Goal: Navigation & Orientation: Find specific page/section

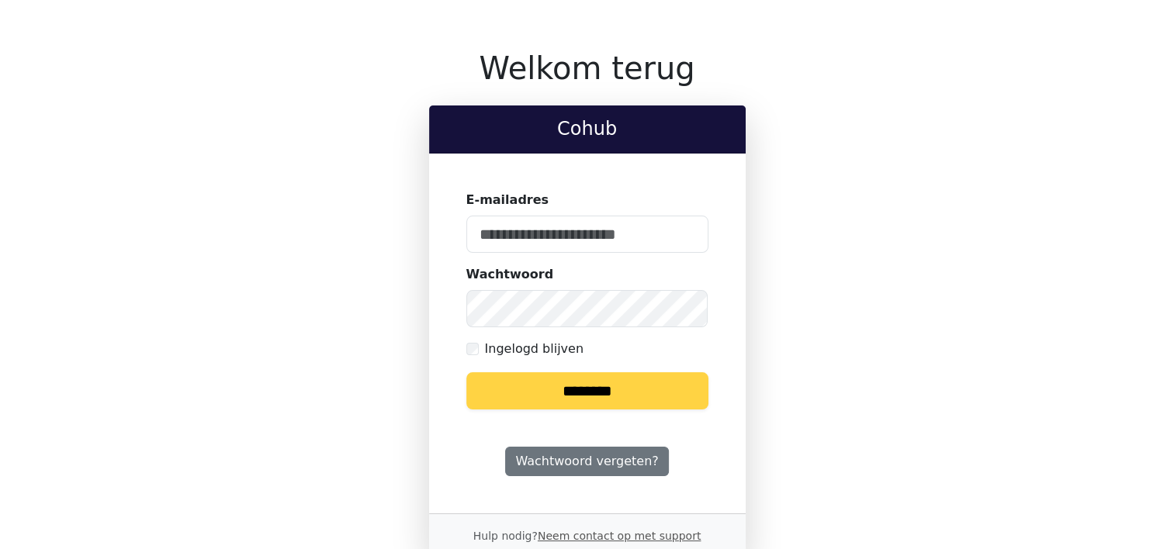
click at [590, 227] on input "E-mailadres" at bounding box center [587, 234] width 242 height 37
type input "**********"
click at [563, 346] on label "Ingelogd blijven" at bounding box center [534, 349] width 99 height 19
click at [571, 394] on input "********" at bounding box center [587, 390] width 242 height 37
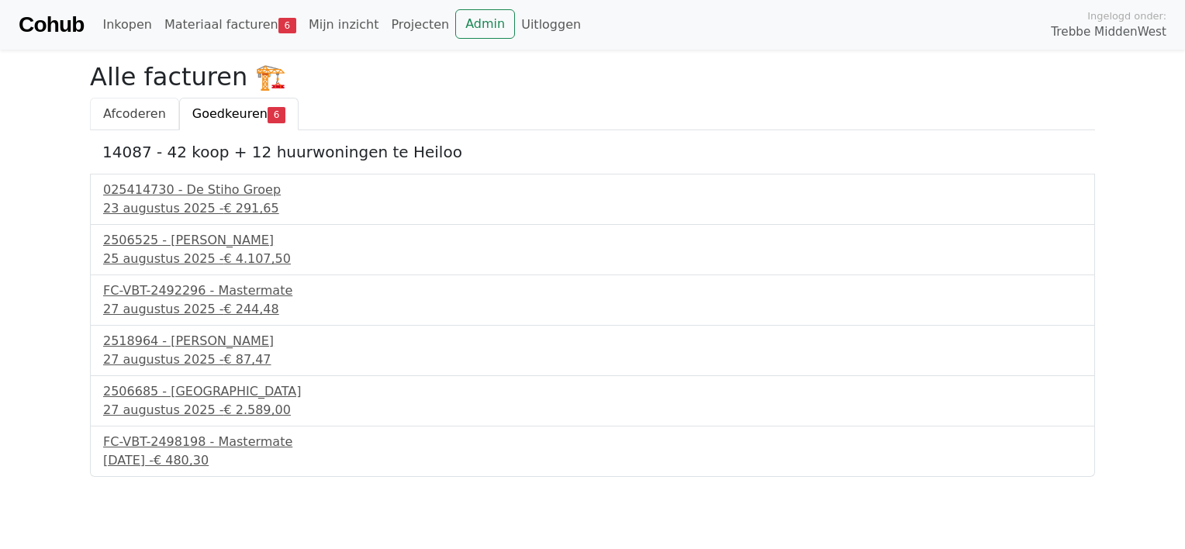
click at [146, 119] on span "Afcoderen" at bounding box center [134, 113] width 63 height 15
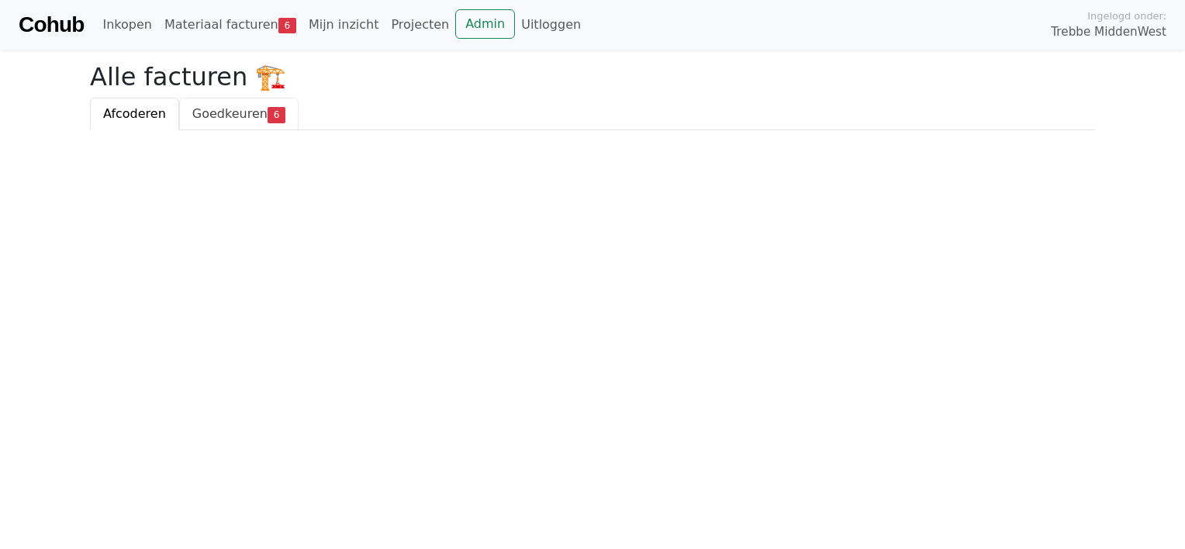
click at [214, 116] on span "Goedkeuren" at bounding box center [229, 113] width 75 height 15
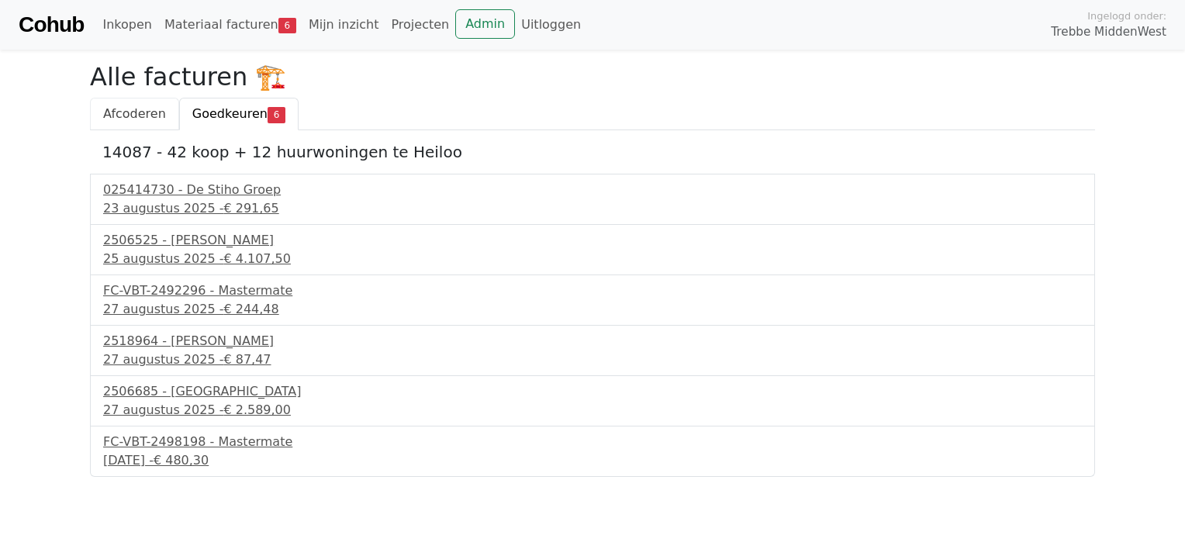
click at [147, 115] on span "Afcoderen" at bounding box center [134, 113] width 63 height 15
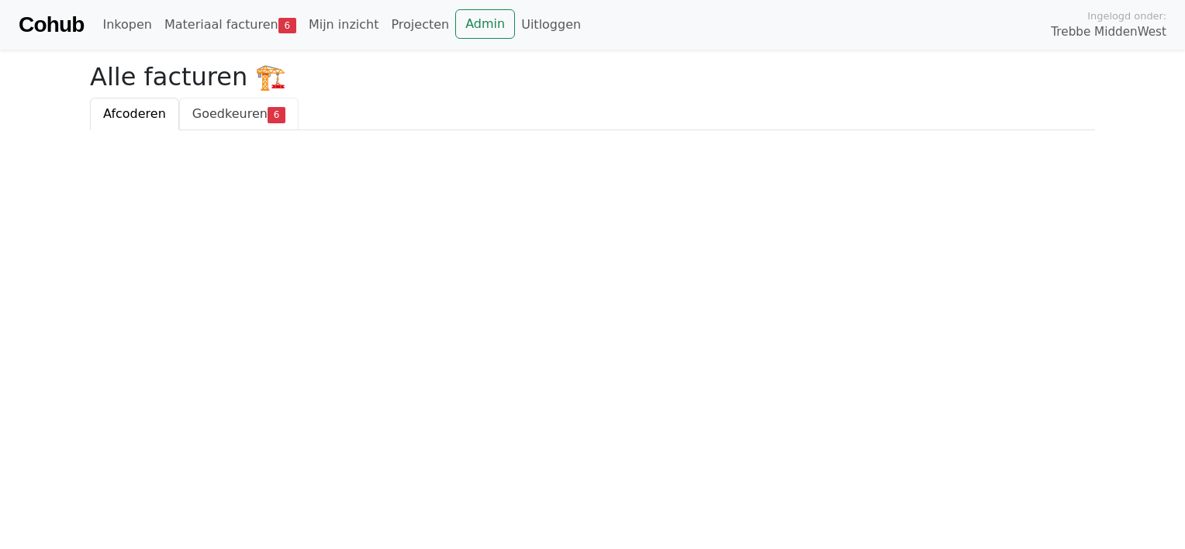
click at [223, 115] on span "Goedkeuren" at bounding box center [229, 113] width 75 height 15
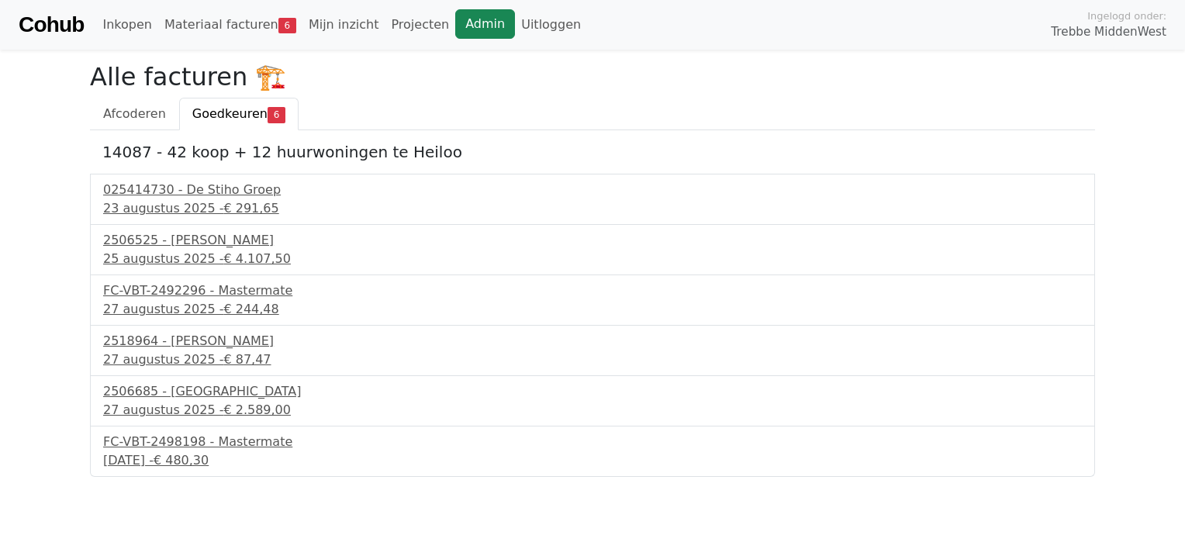
click at [455, 23] on link "Admin" at bounding box center [485, 23] width 60 height 29
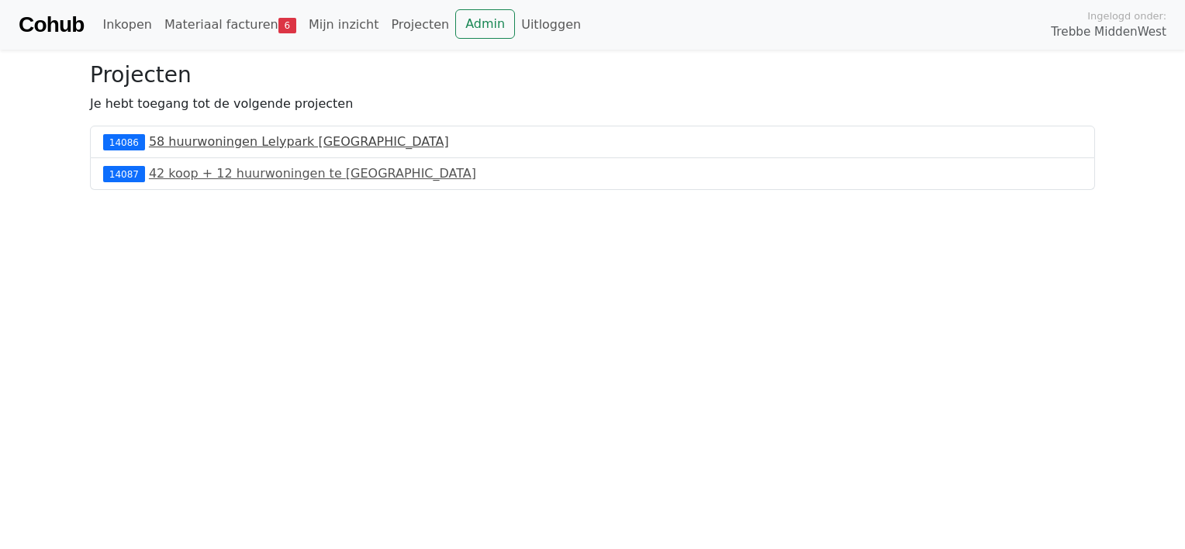
click at [223, 142] on link "58 huurwoningen Lelypark Wieringerwerf" at bounding box center [299, 141] width 300 height 15
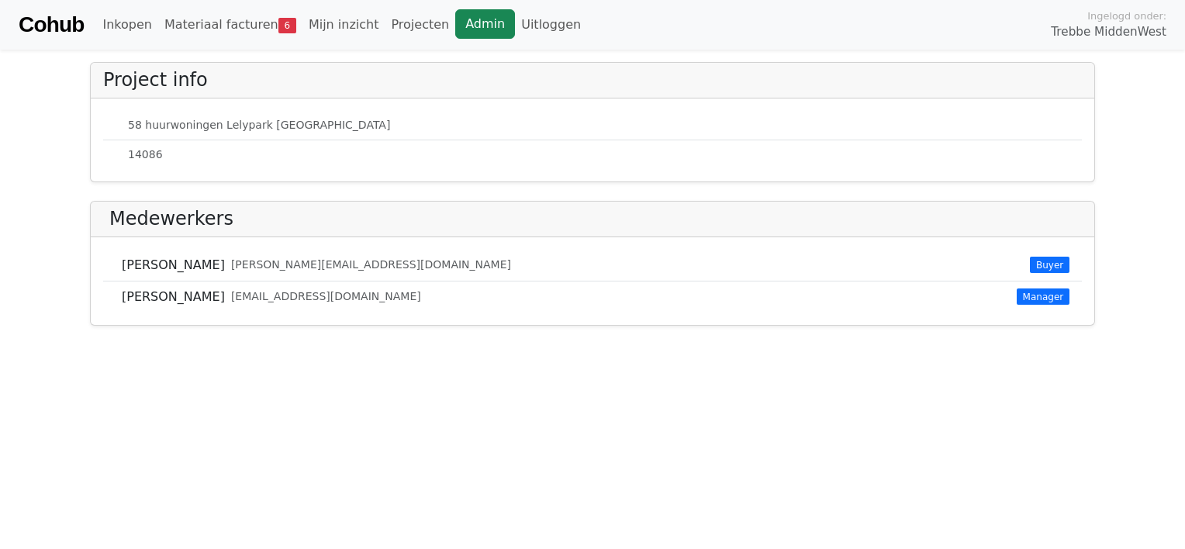
click at [455, 27] on link "Admin" at bounding box center [485, 23] width 60 height 29
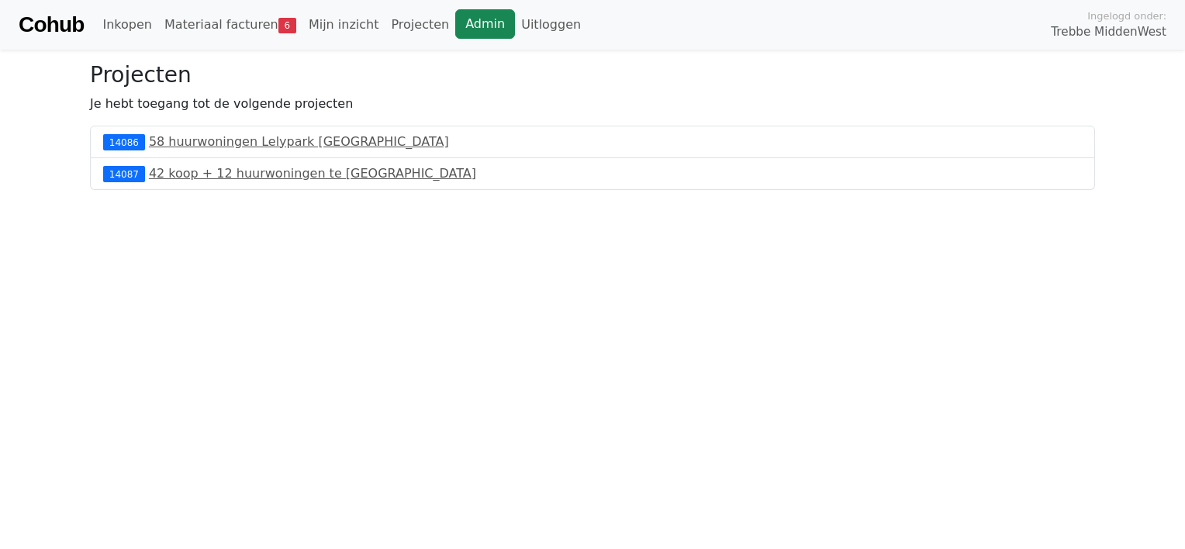
click at [455, 24] on link "Admin" at bounding box center [485, 23] width 60 height 29
click at [455, 28] on link "Admin" at bounding box center [485, 23] width 60 height 29
click at [177, 178] on link "42 koop + 12 huurwoningen te [GEOGRAPHIC_DATA]" at bounding box center [312, 173] width 327 height 15
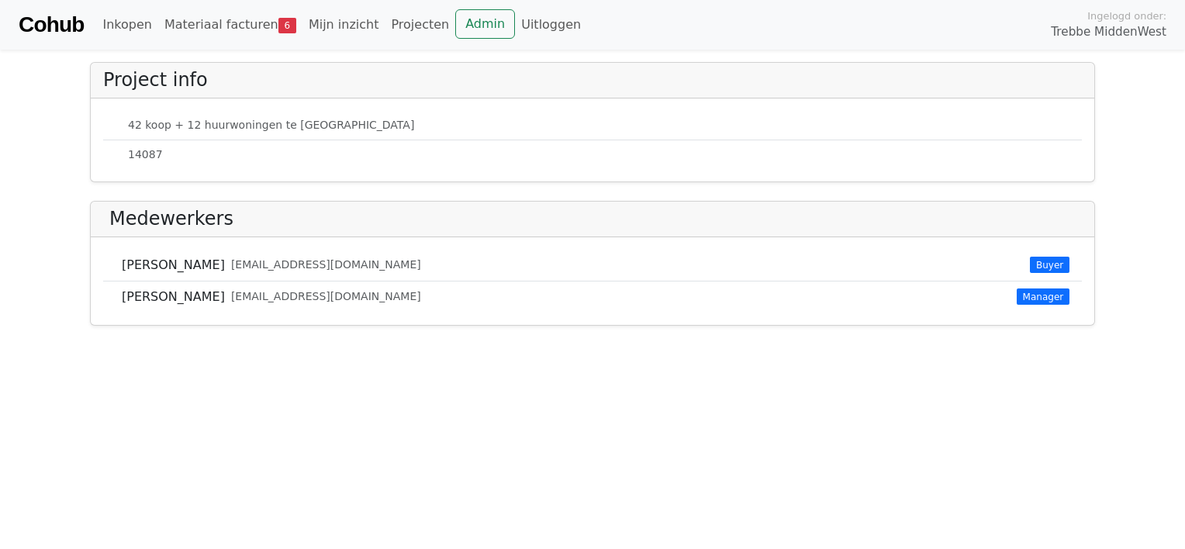
click at [123, 6] on div "Cohub Inkopen Materiaal facturen 6 Mijn inzicht Projecten Admin Uitloggen Ingel…" at bounding box center [592, 25] width 1185 height 50
click at [72, 26] on link "Cohub" at bounding box center [51, 24] width 65 height 37
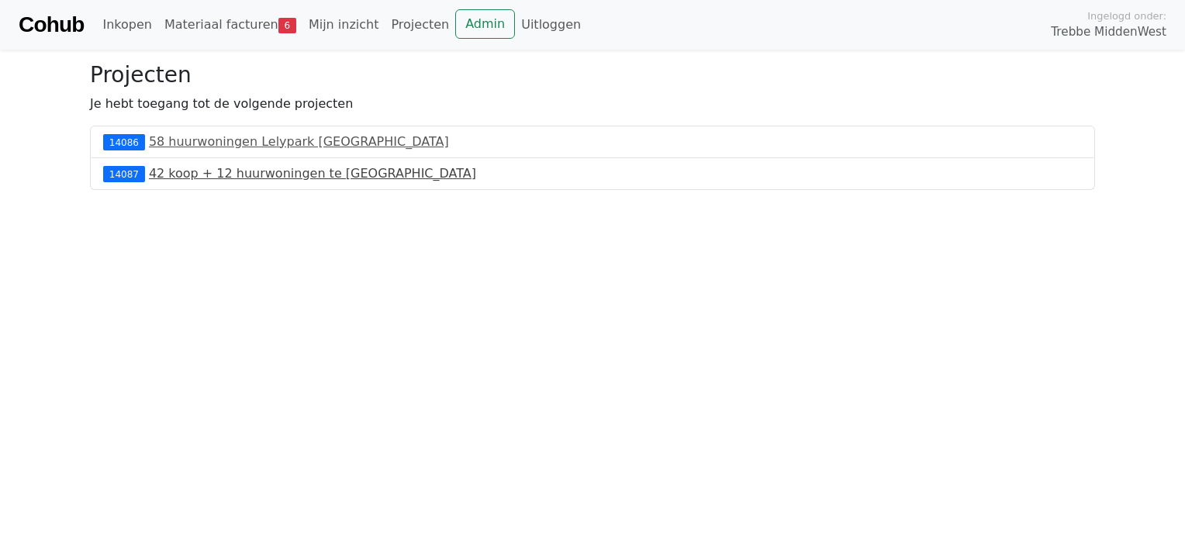
click at [217, 173] on link "42 koop + 12 huurwoningen te [GEOGRAPHIC_DATA]" at bounding box center [312, 173] width 327 height 15
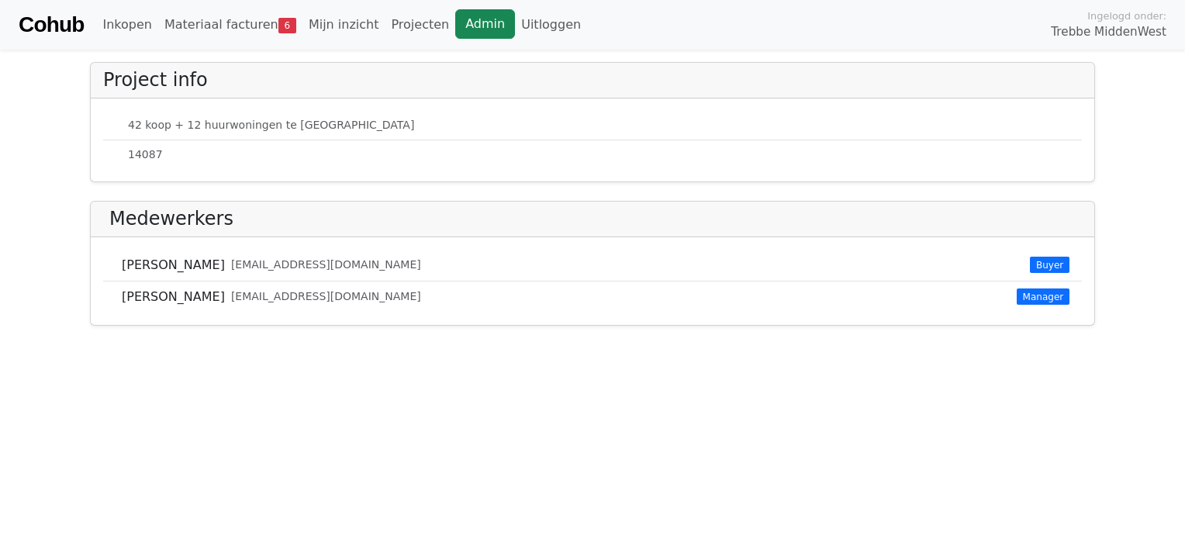
click at [455, 21] on link "Admin" at bounding box center [485, 23] width 60 height 29
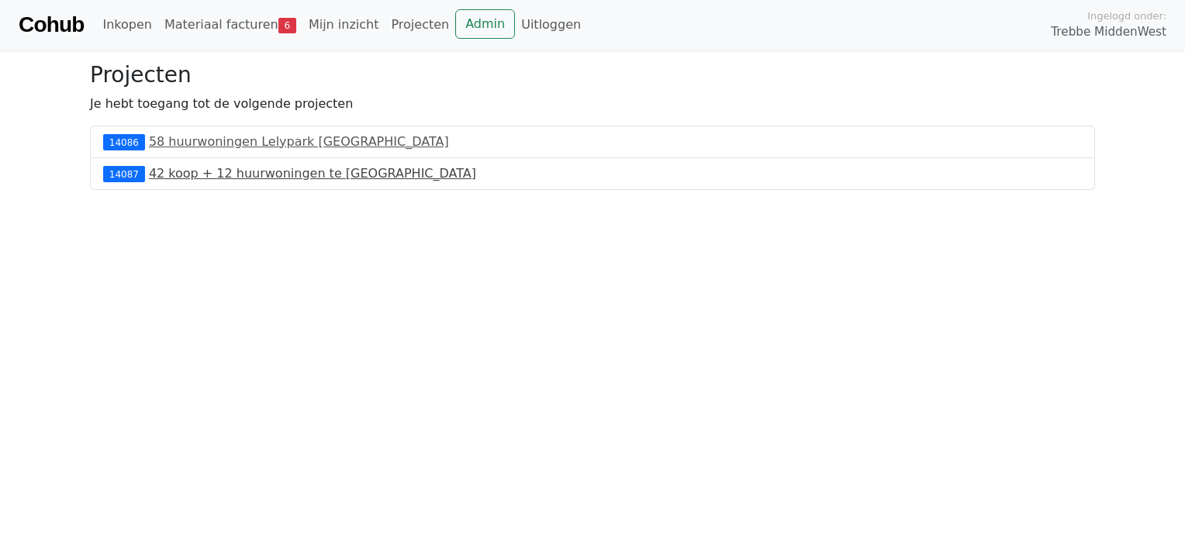
click at [195, 177] on link "42 koop + 12 huurwoningen te [GEOGRAPHIC_DATA]" at bounding box center [312, 173] width 327 height 15
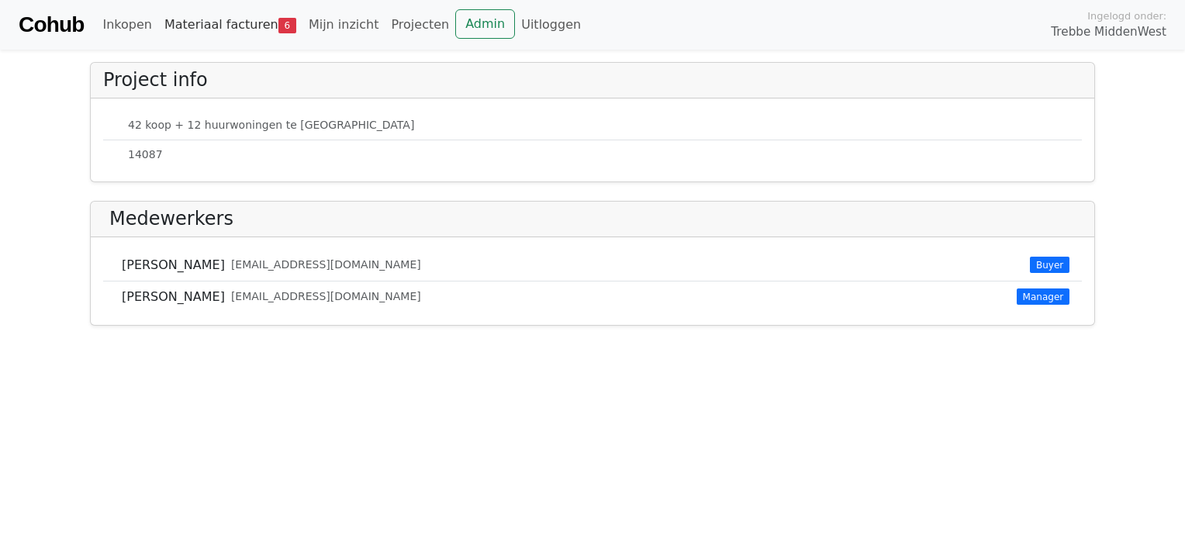
click at [211, 26] on link "Materiaal facturen 6" at bounding box center [230, 24] width 144 height 31
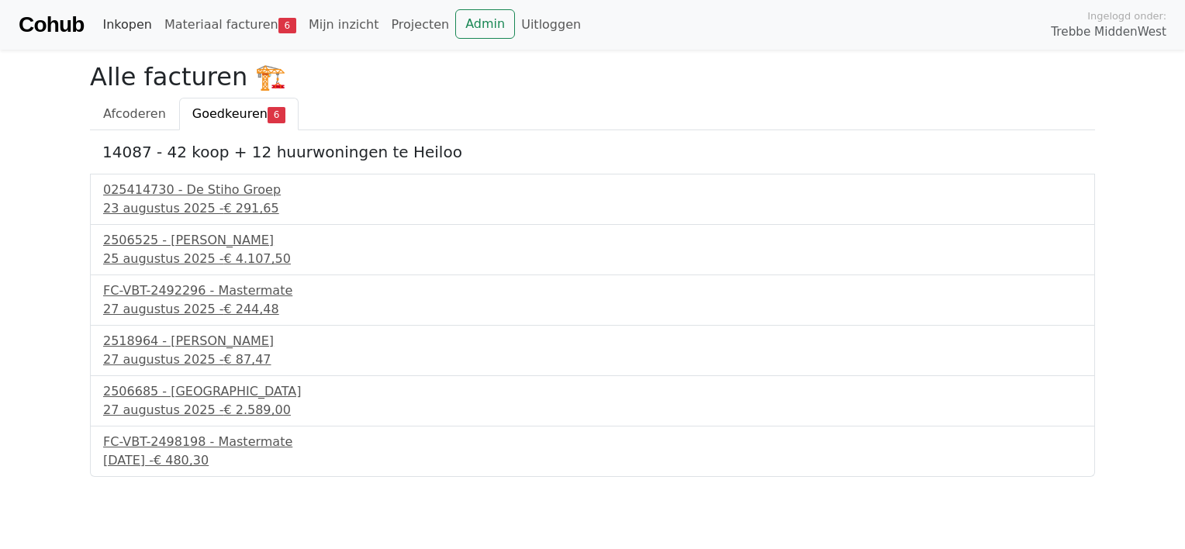
click at [126, 25] on link "Inkopen" at bounding box center [126, 24] width 61 height 31
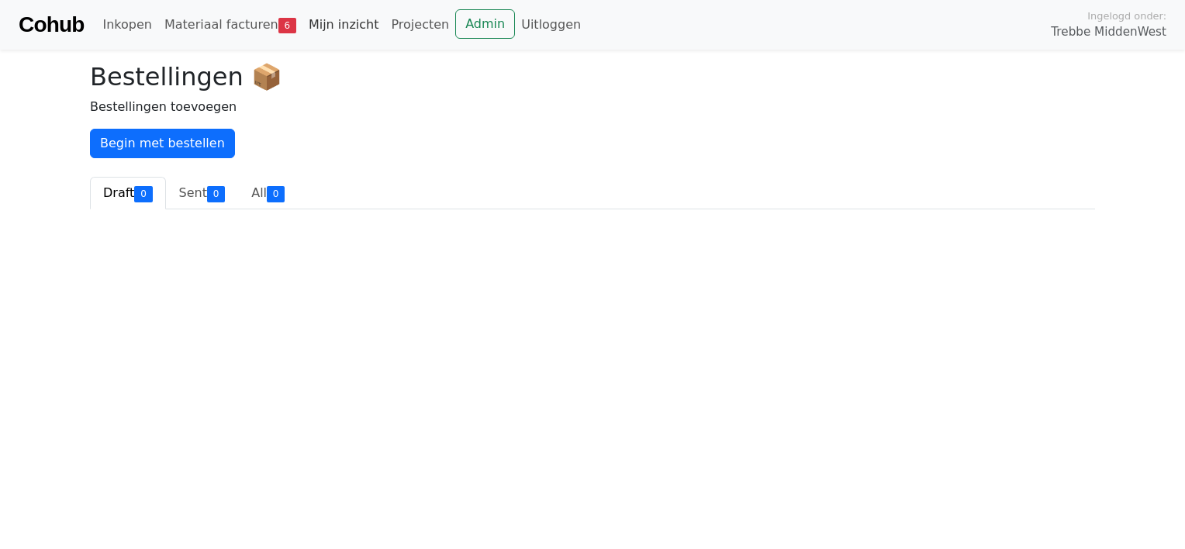
click at [316, 31] on link "Mijn inzicht" at bounding box center [344, 24] width 83 height 31
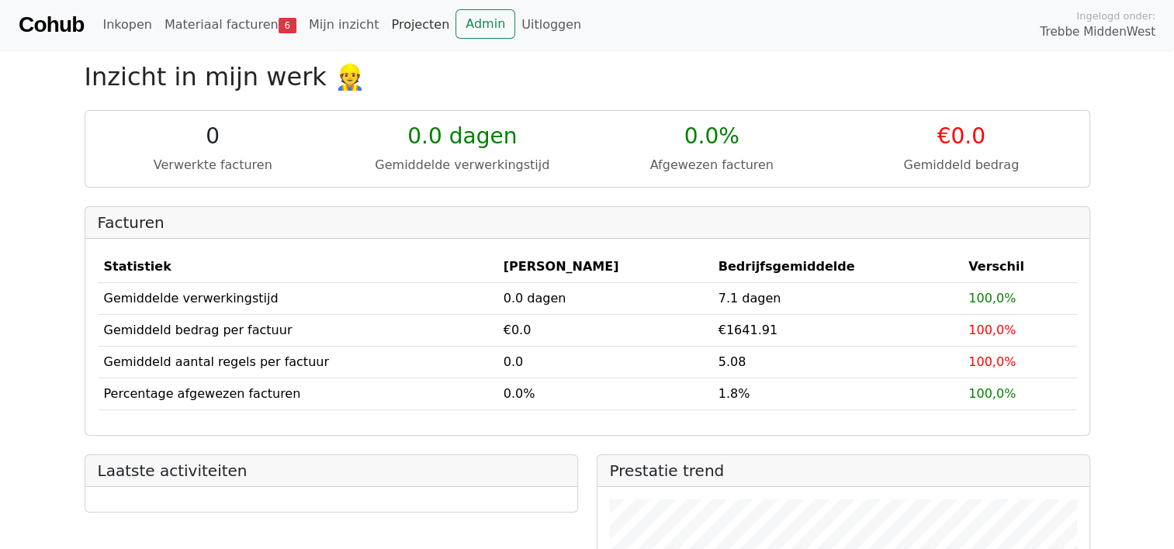
drag, startPoint x: 0, startPoint y: 0, endPoint x: 394, endPoint y: 30, distance: 395.2
click at [394, 30] on link "Projecten" at bounding box center [420, 24] width 71 height 31
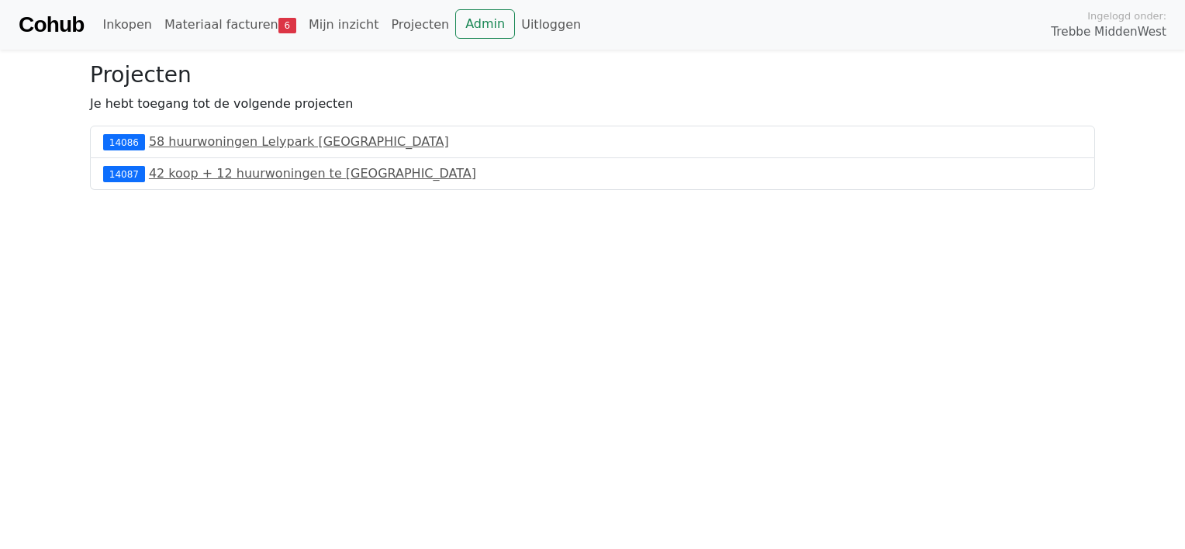
click at [46, 25] on link "Cohub" at bounding box center [51, 24] width 65 height 37
click at [132, 28] on link "Inkopen" at bounding box center [126, 24] width 61 height 31
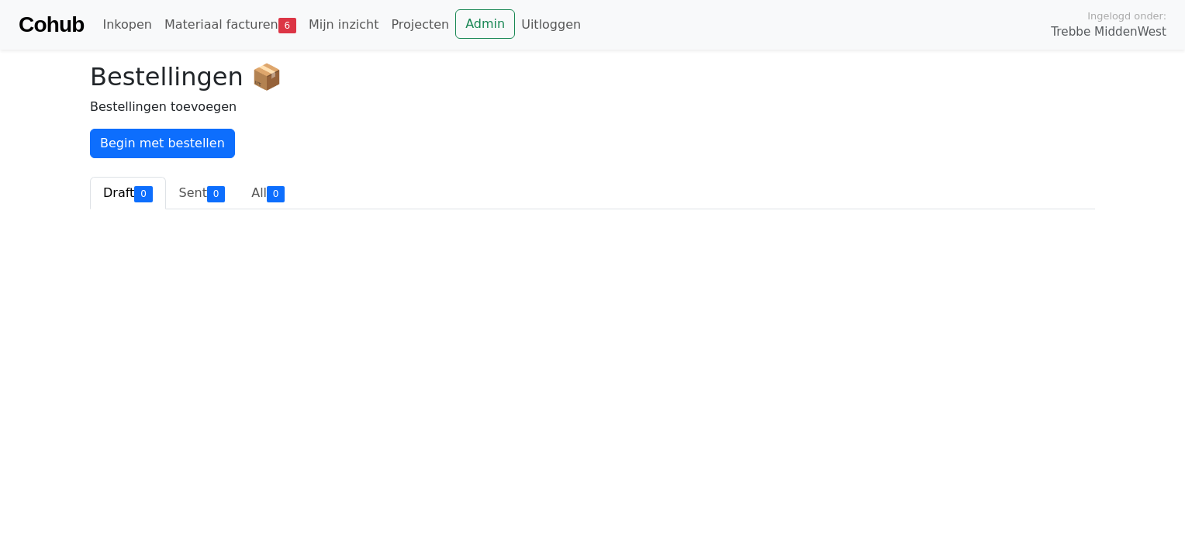
click at [88, 26] on div "Cohub Inkopen Materiaal facturen 6 Mijn inzicht Projecten Admin Uitloggen Ingel…" at bounding box center [592, 25] width 1185 height 50
click at [47, 26] on link "Cohub" at bounding box center [51, 24] width 65 height 37
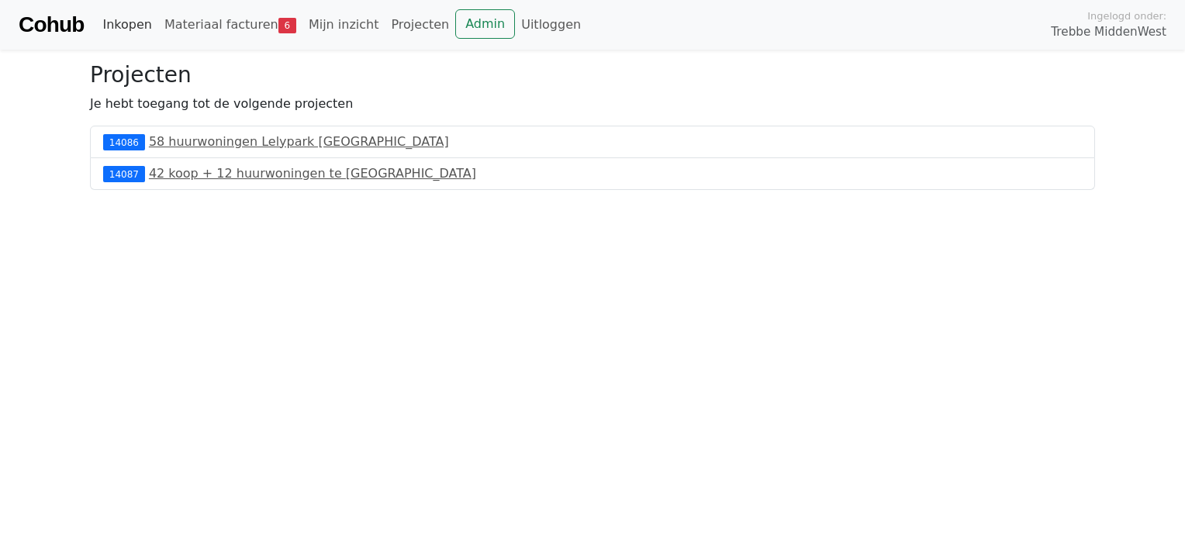
click at [131, 33] on link "Inkopen" at bounding box center [126, 24] width 61 height 31
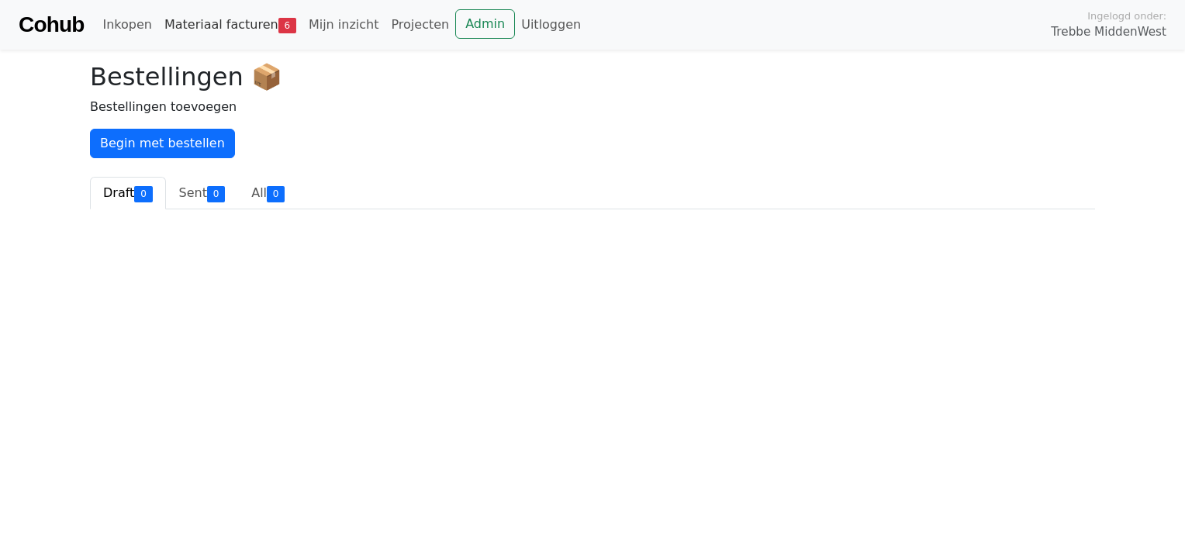
click at [210, 29] on link "Materiaal facturen 6" at bounding box center [230, 24] width 144 height 31
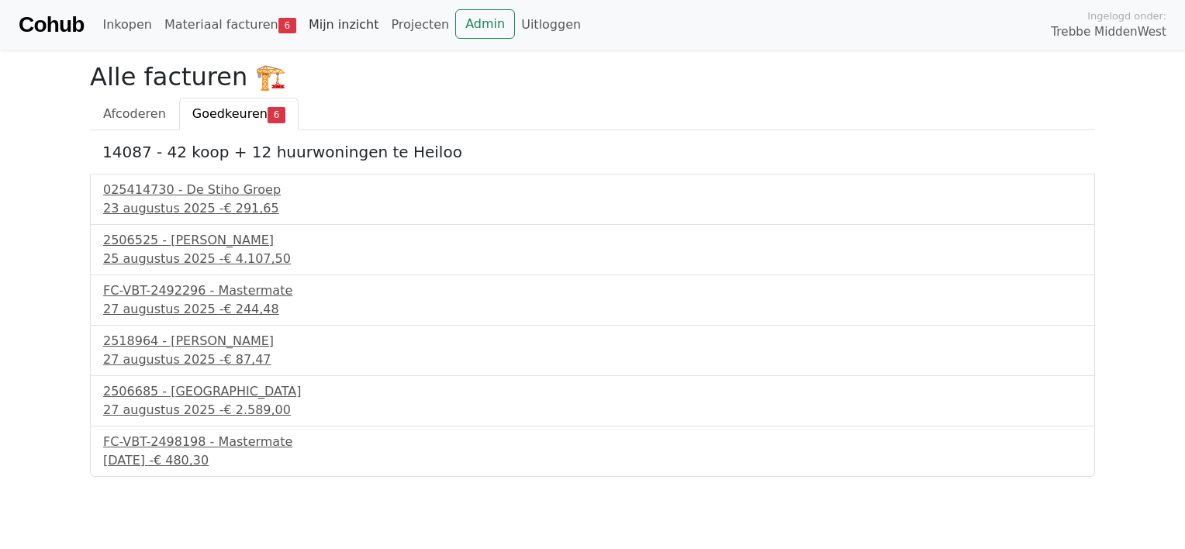
click at [320, 29] on link "Mijn inzicht" at bounding box center [344, 24] width 83 height 31
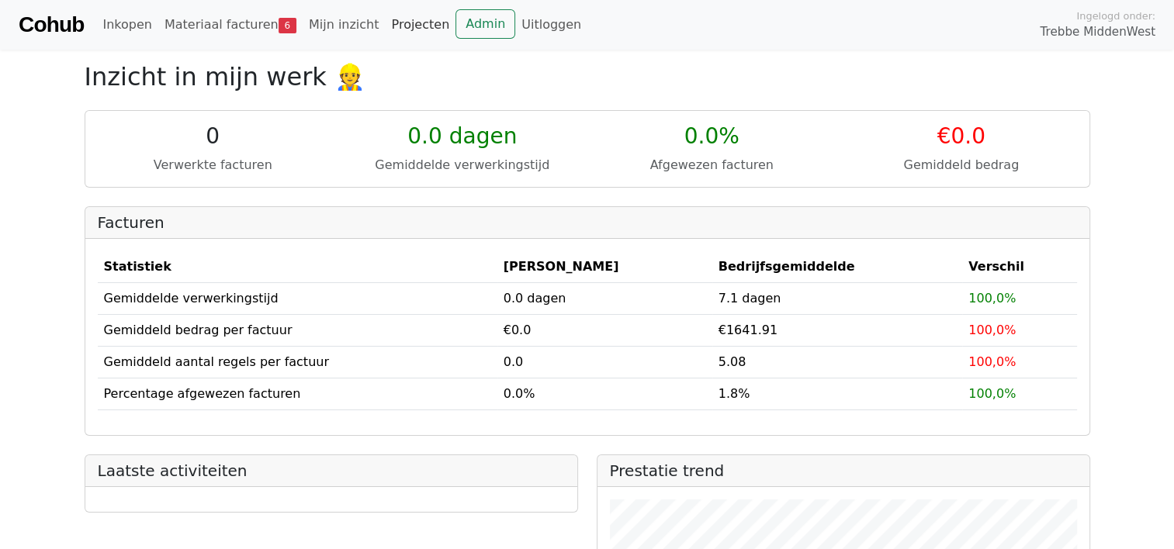
click at [391, 29] on link "Projecten" at bounding box center [420, 24] width 71 height 31
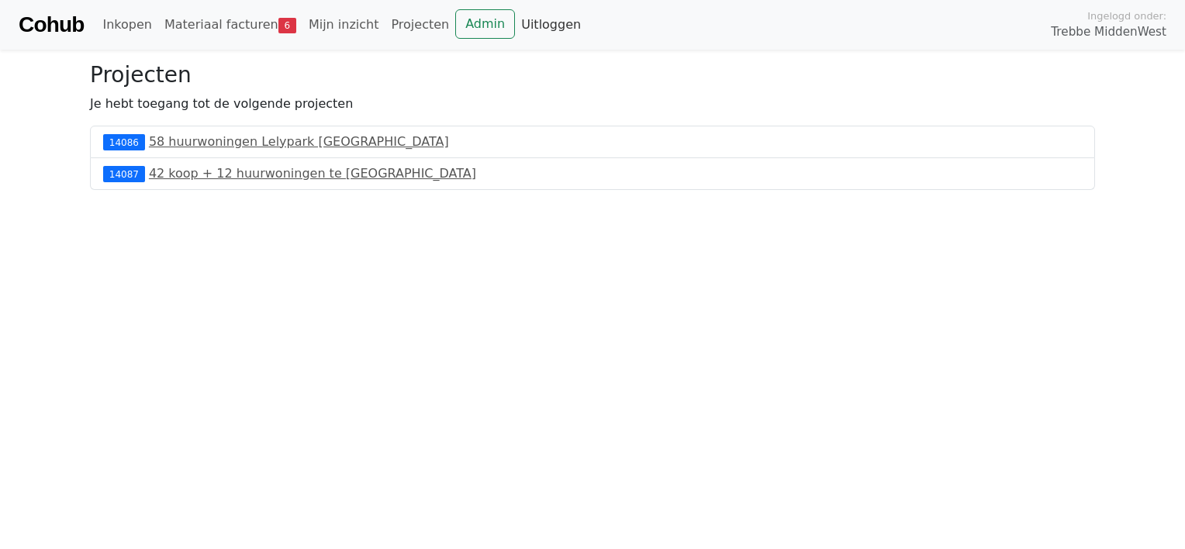
click at [515, 24] on link "Uitloggen" at bounding box center [551, 24] width 72 height 31
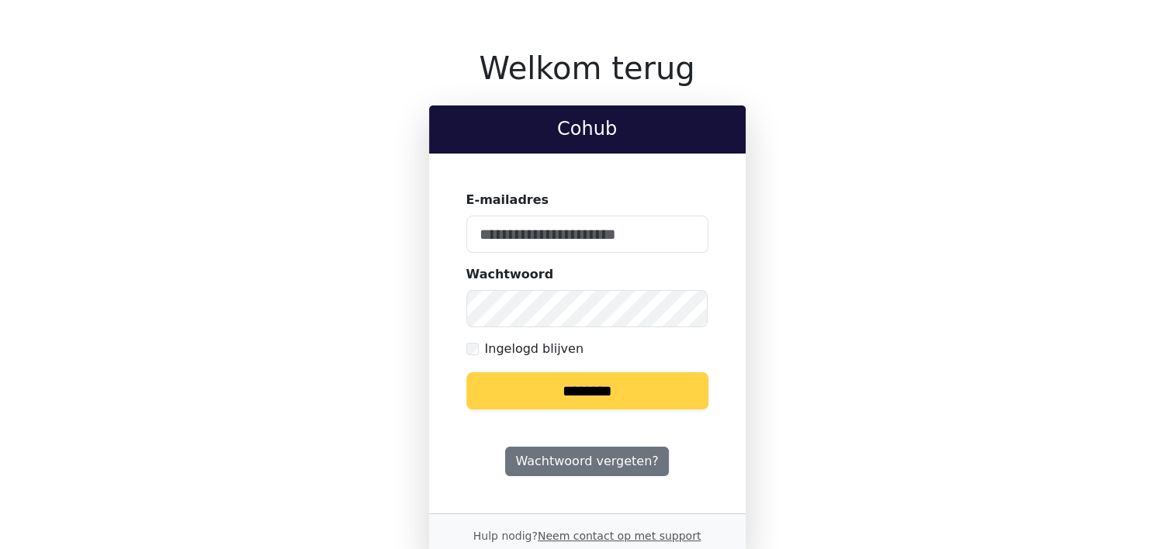
type input "**********"
click at [561, 391] on input "********" at bounding box center [587, 390] width 242 height 37
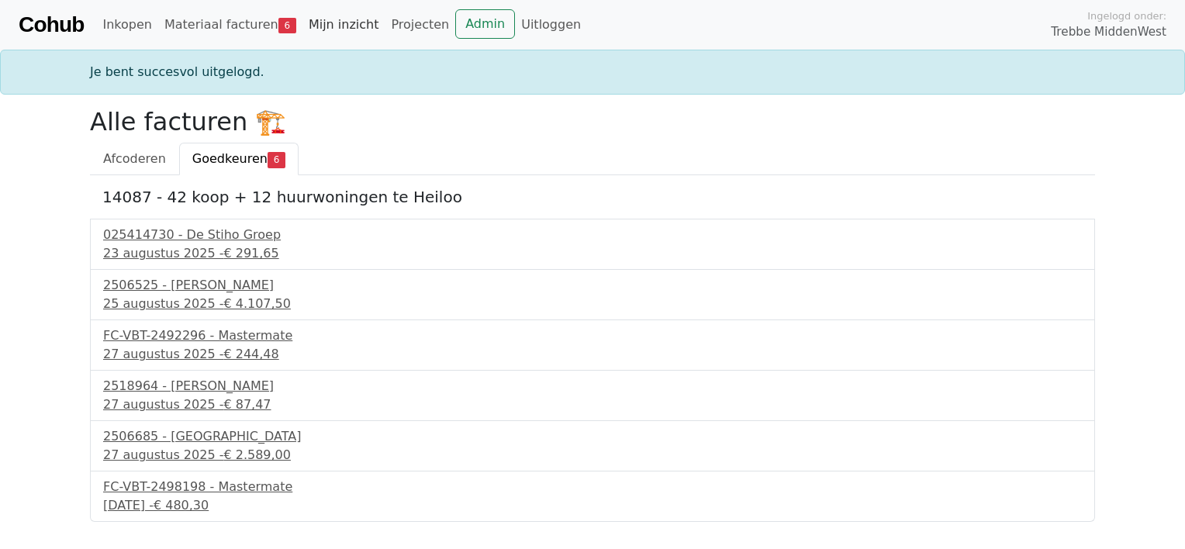
click at [338, 25] on link "Mijn inzicht" at bounding box center [344, 24] width 83 height 31
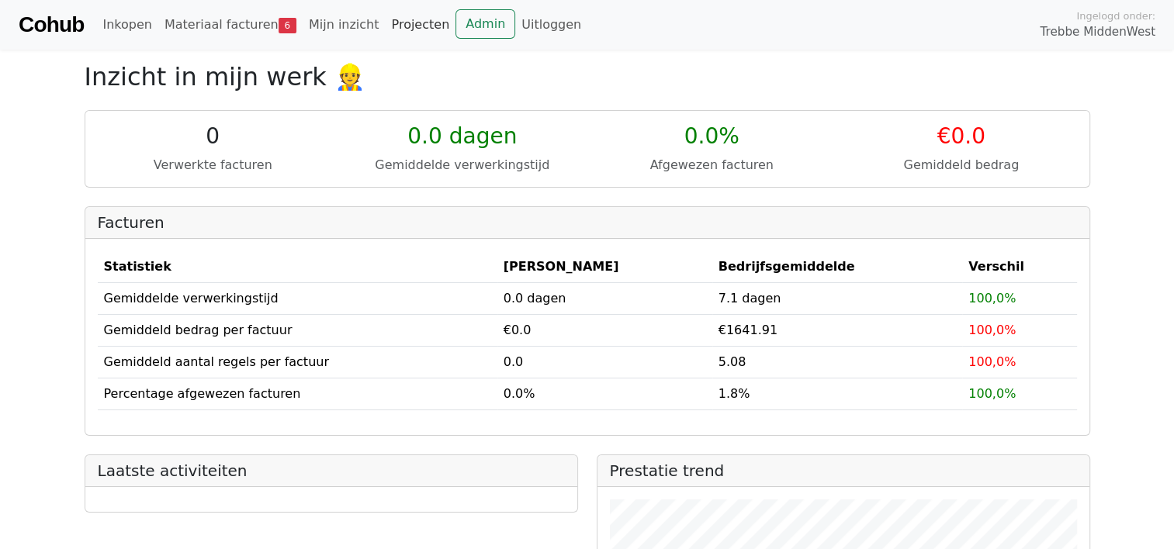
click at [394, 25] on link "Projecten" at bounding box center [420, 24] width 71 height 31
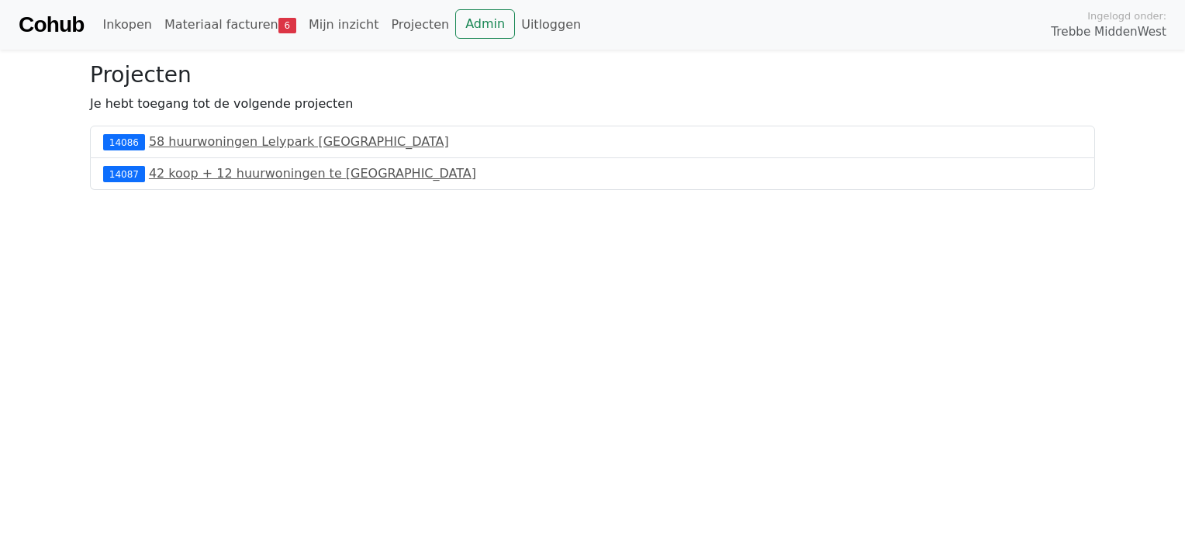
click at [203, 183] on div "14087 42 koop + 12 huurwoningen te [GEOGRAPHIC_DATA]" at bounding box center [592, 174] width 1005 height 32
click at [210, 171] on link "42 koop + 12 huurwoningen te Heiloo" at bounding box center [312, 173] width 327 height 15
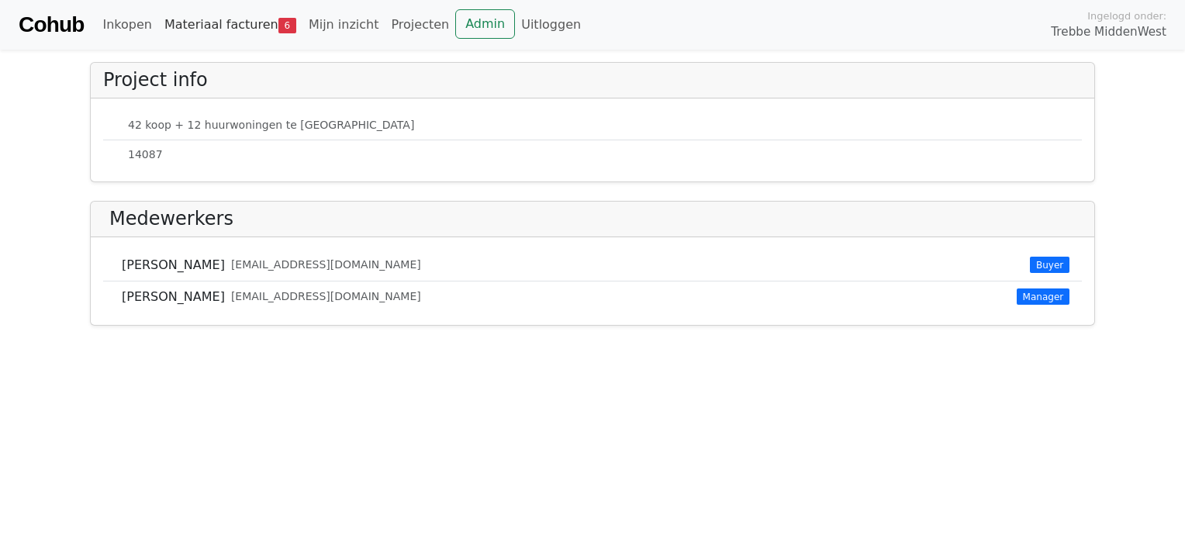
click at [214, 26] on link "Materiaal facturen 6" at bounding box center [230, 24] width 144 height 31
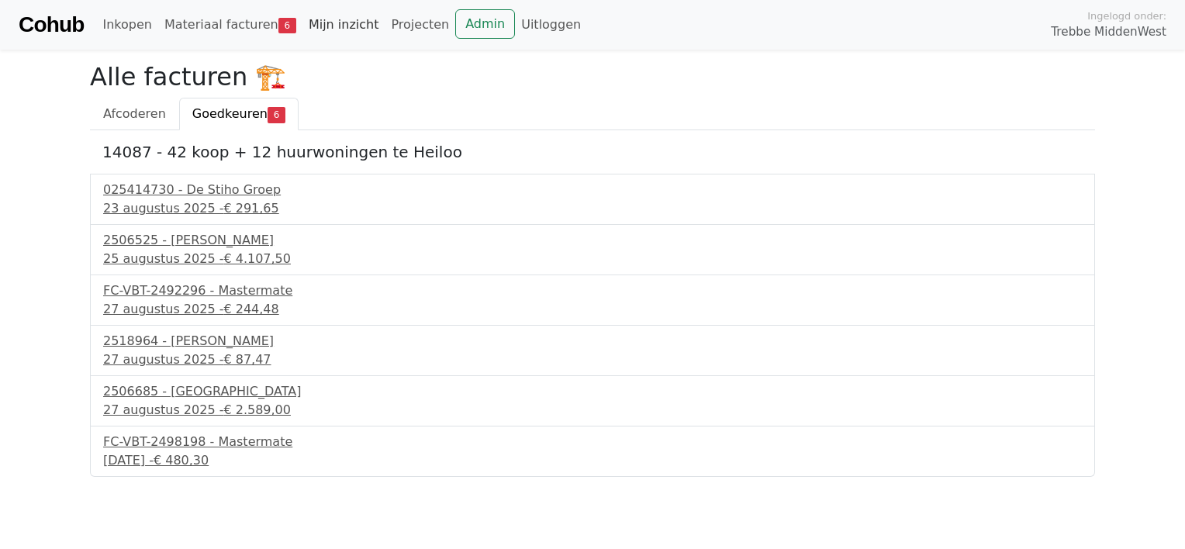
click at [337, 26] on link "Mijn inzicht" at bounding box center [344, 24] width 83 height 31
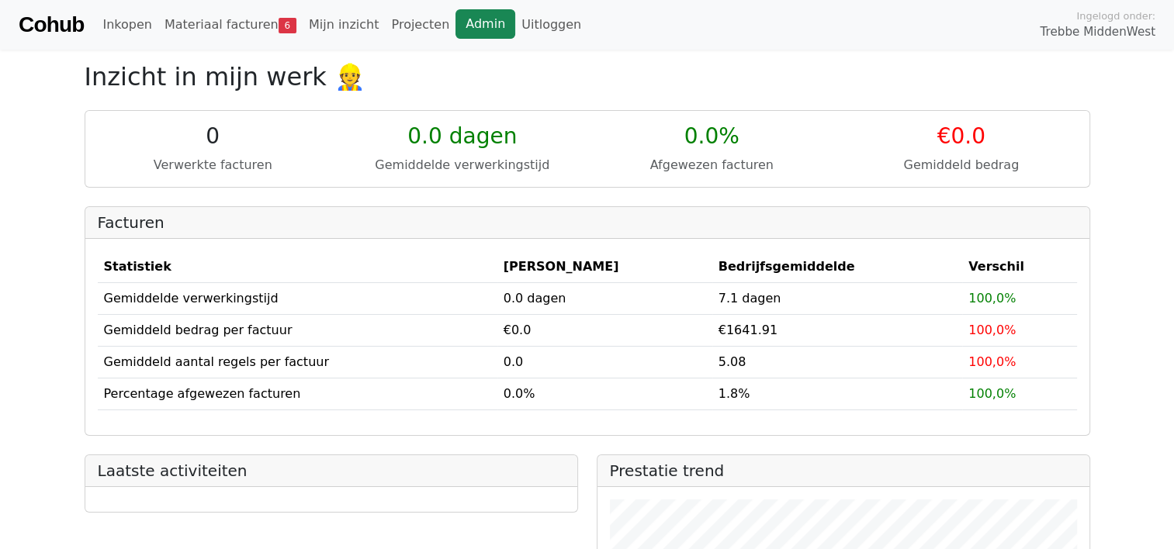
click at [455, 29] on link "Admin" at bounding box center [485, 23] width 60 height 29
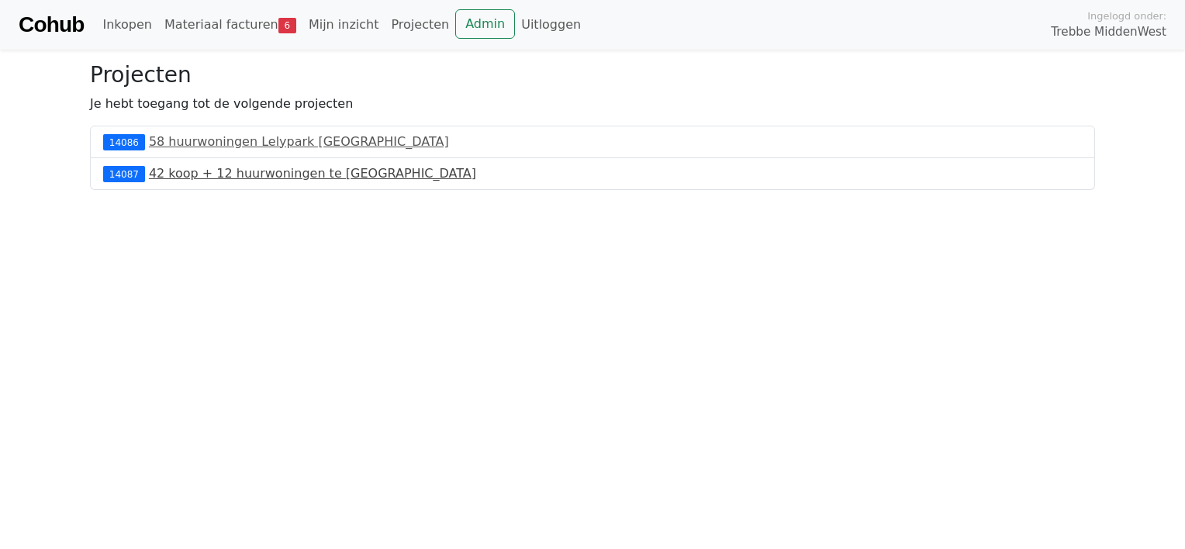
click at [209, 172] on link "42 koop + 12 huurwoningen te [GEOGRAPHIC_DATA]" at bounding box center [312, 173] width 327 height 15
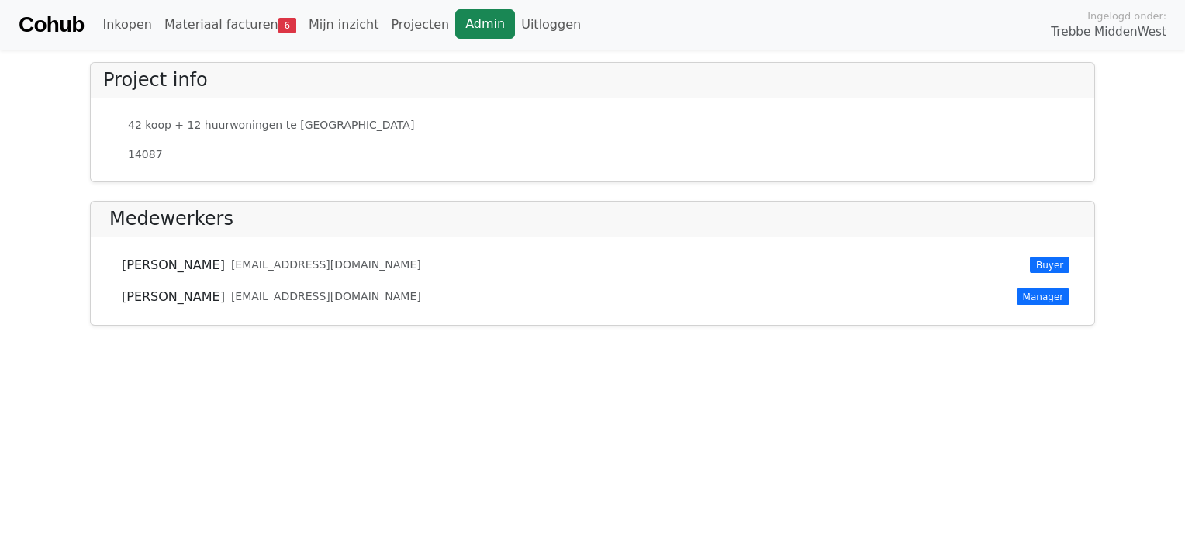
click at [455, 28] on link "Admin" at bounding box center [485, 23] width 60 height 29
